Goal: Check status

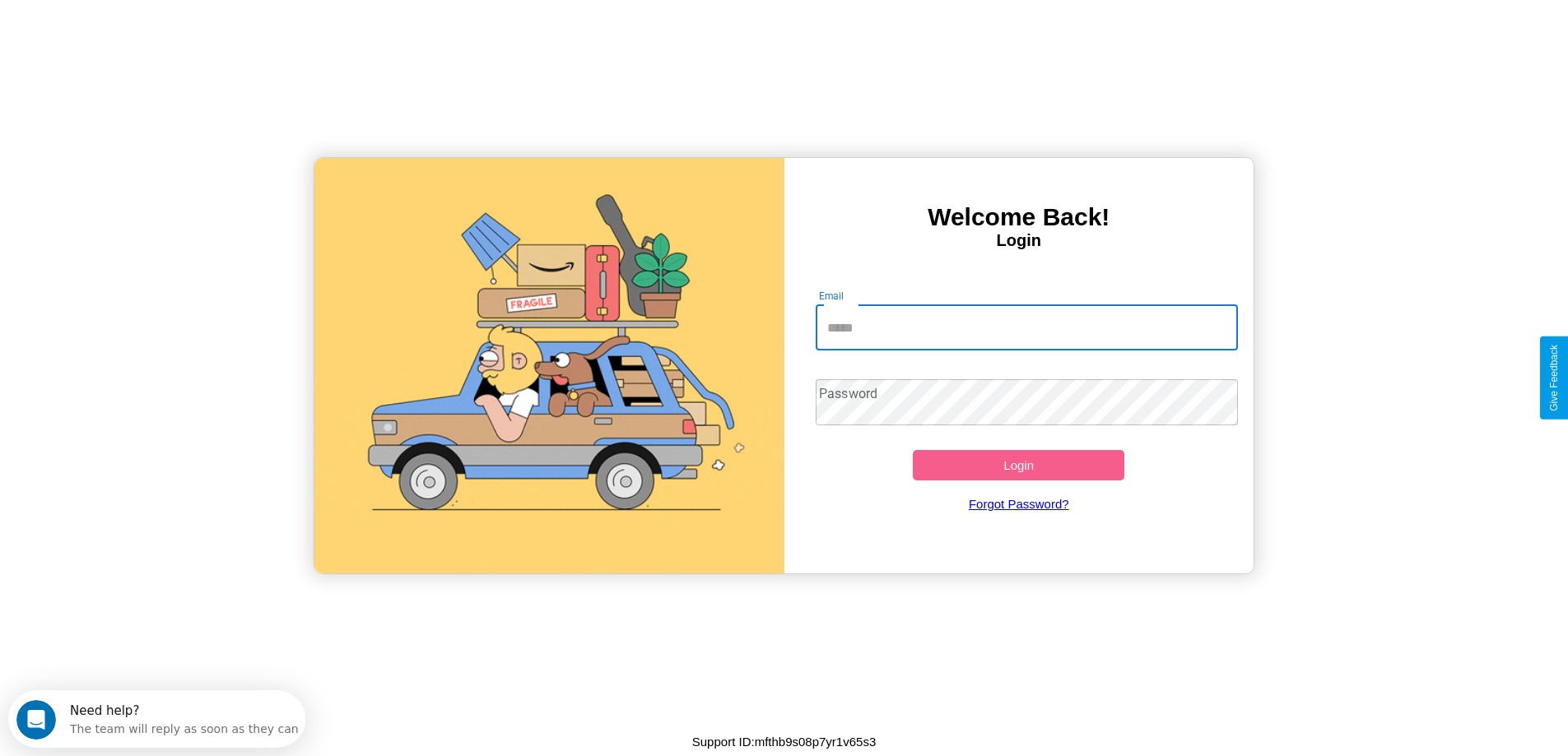
click at [1027, 328] on input "Email" at bounding box center [1027, 327] width 422 height 46
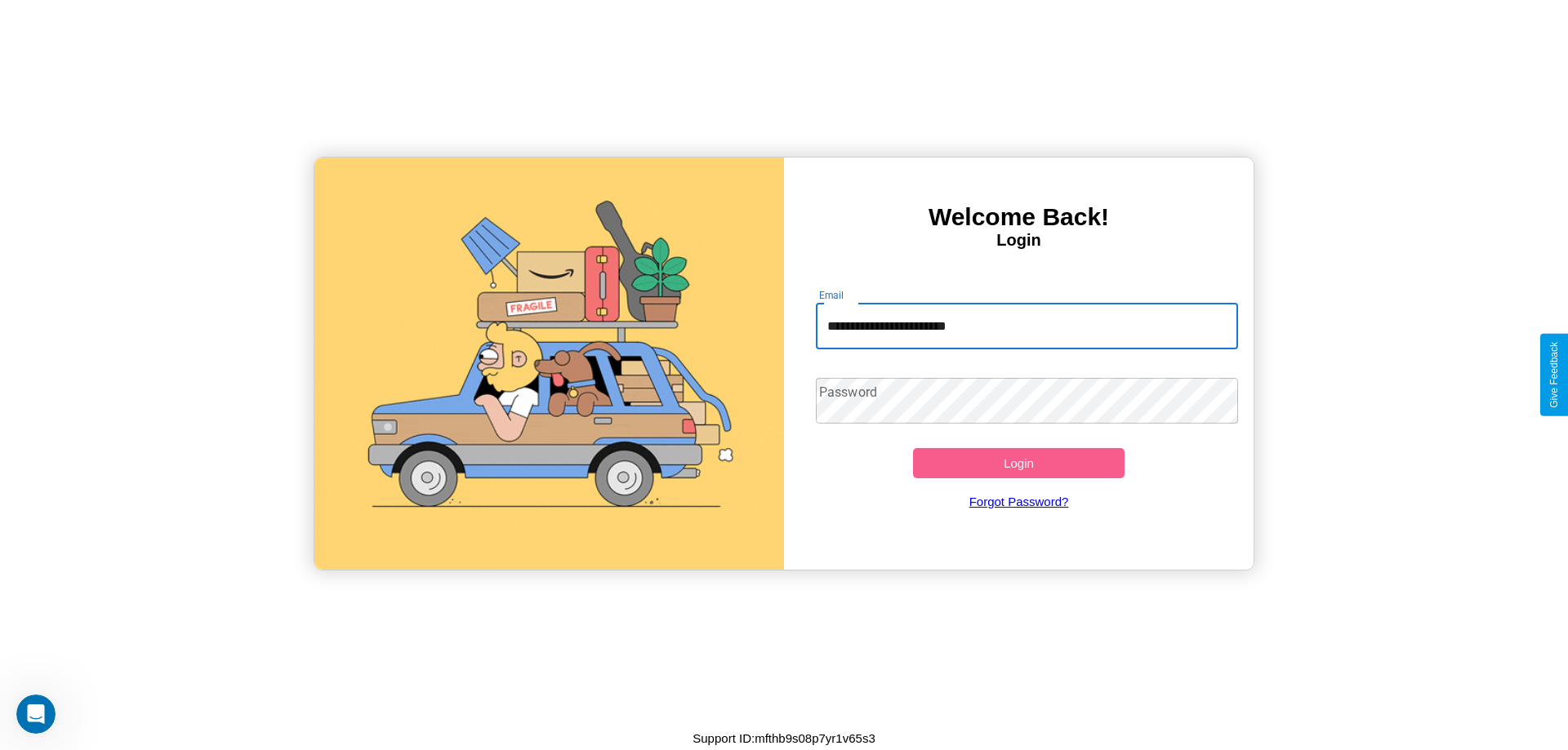
type input "**********"
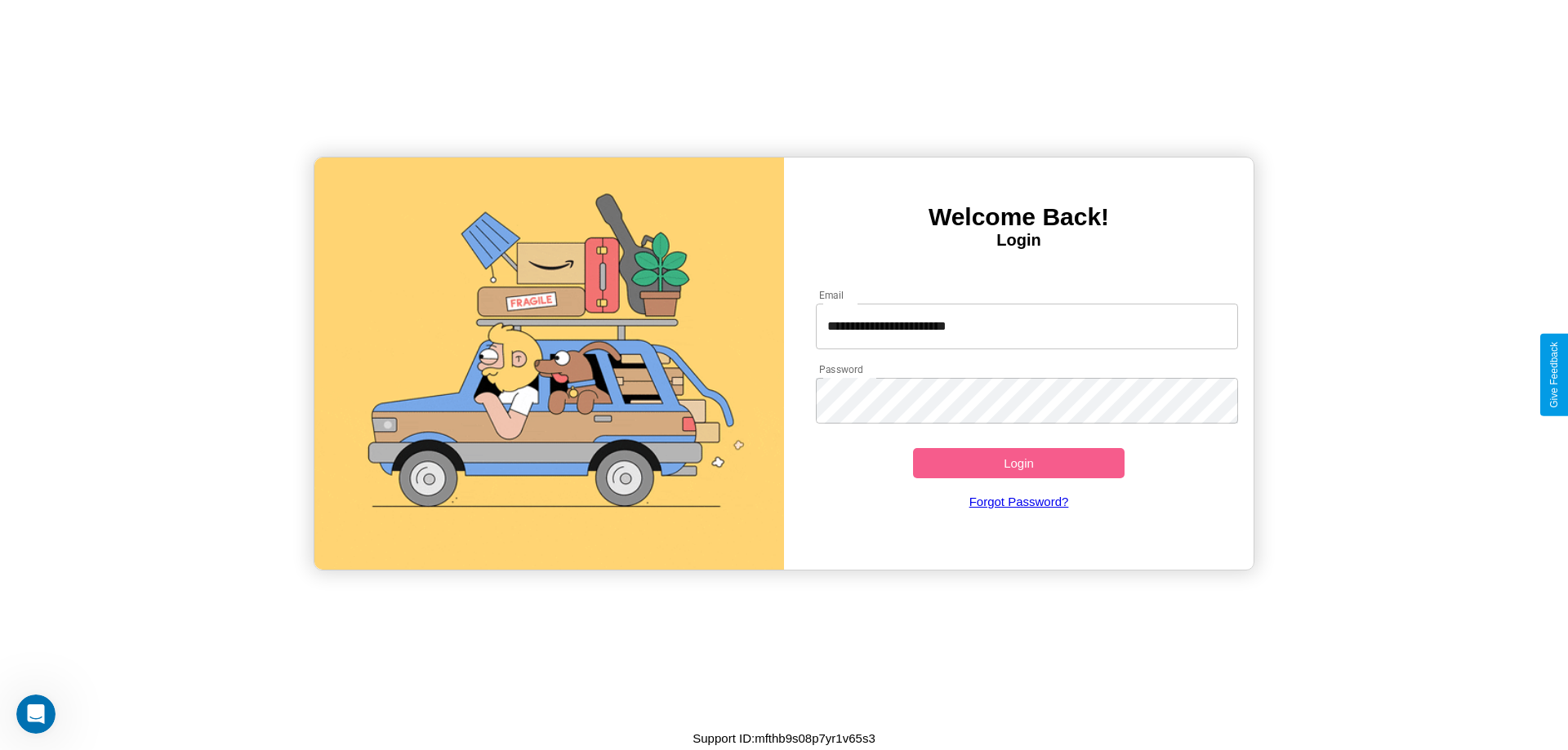
click at [1019, 463] on button "Login" at bounding box center [1019, 463] width 212 height 31
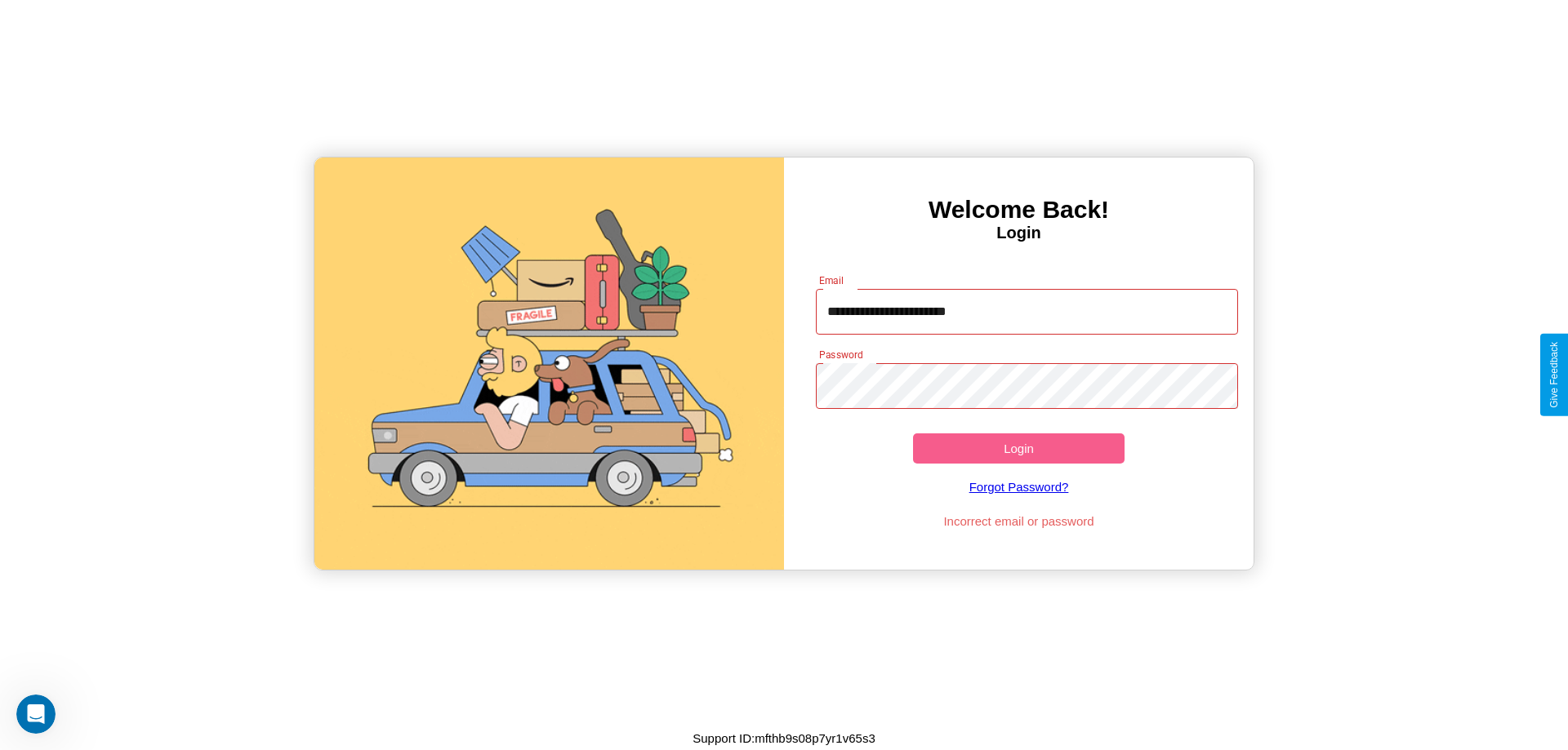
click at [1019, 448] on button "Login" at bounding box center [1019, 448] width 212 height 31
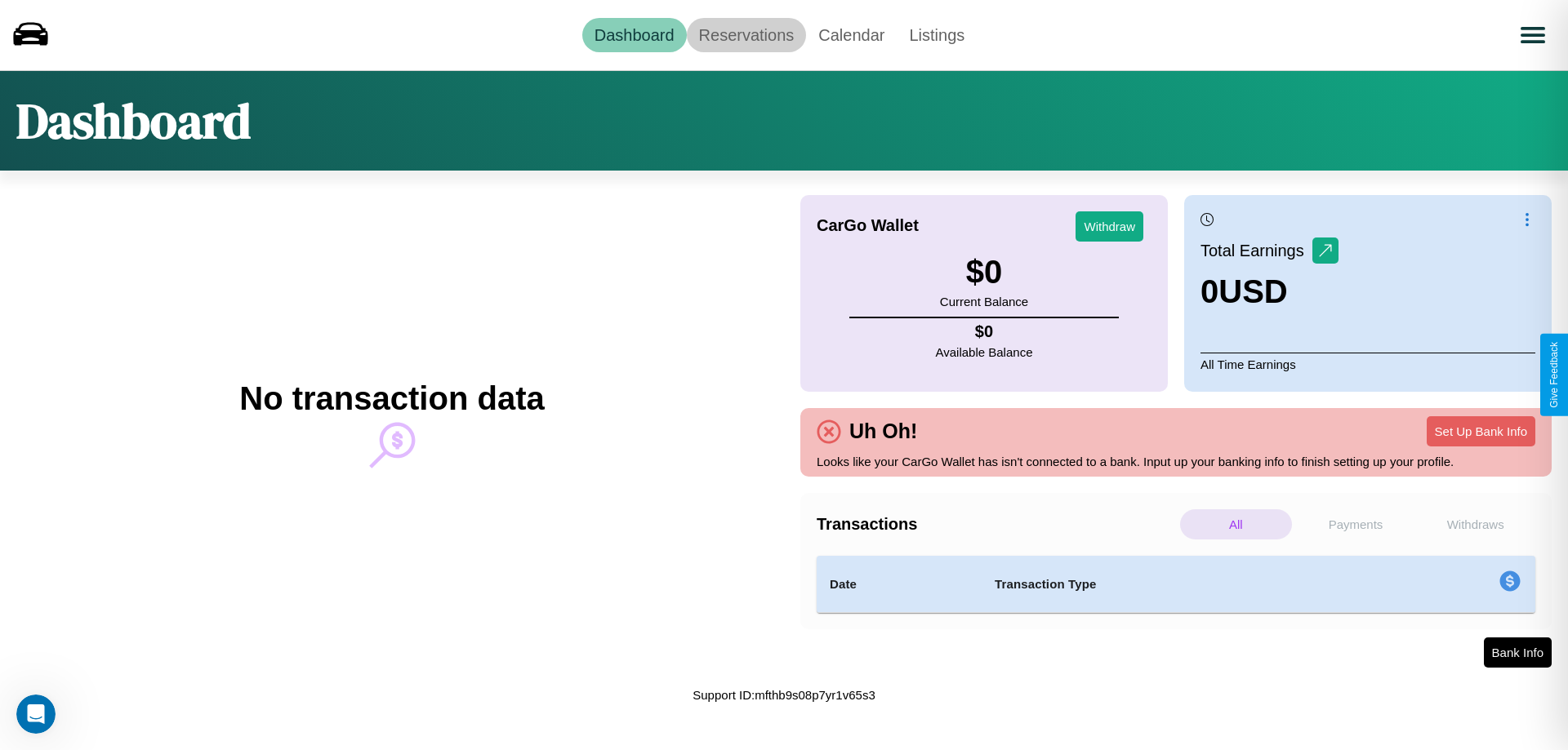
click at [746, 34] on link "Reservations" at bounding box center [746, 35] width 120 height 34
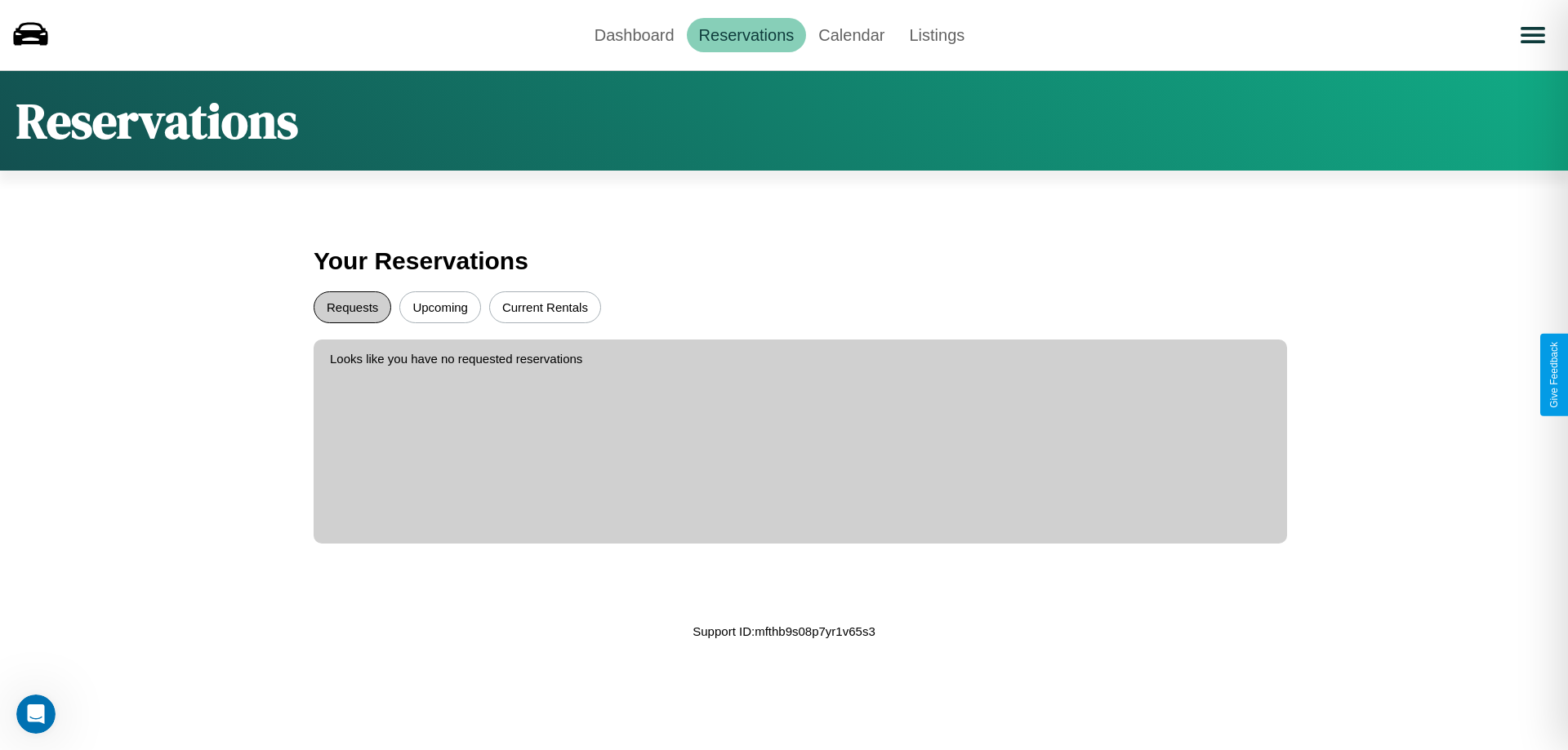
click at [352, 307] on button "Requests" at bounding box center [352, 307] width 78 height 31
click at [544, 307] on button "Current Rentals" at bounding box center [544, 307] width 112 height 31
click at [440, 307] on button "Upcoming" at bounding box center [440, 307] width 82 height 31
